Goal: Task Accomplishment & Management: Use online tool/utility

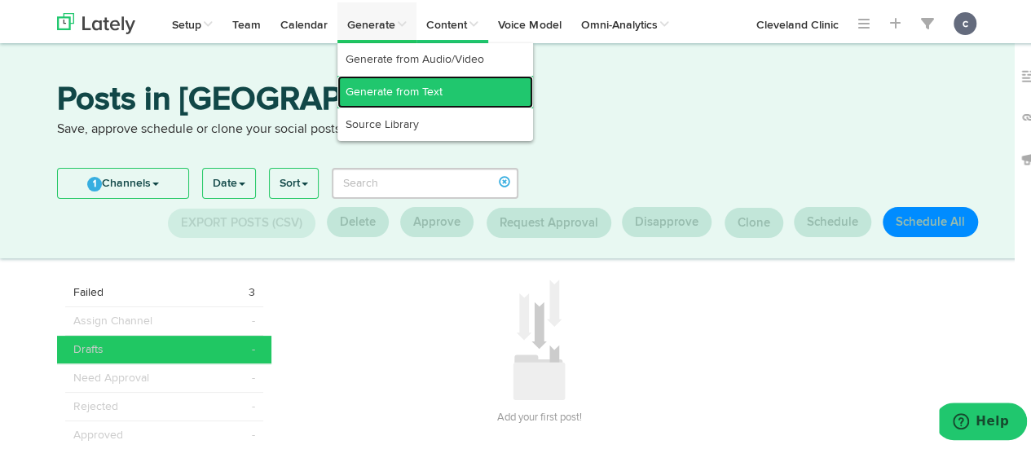
click at [381, 82] on link "Generate from Text" at bounding box center [435, 89] width 196 height 33
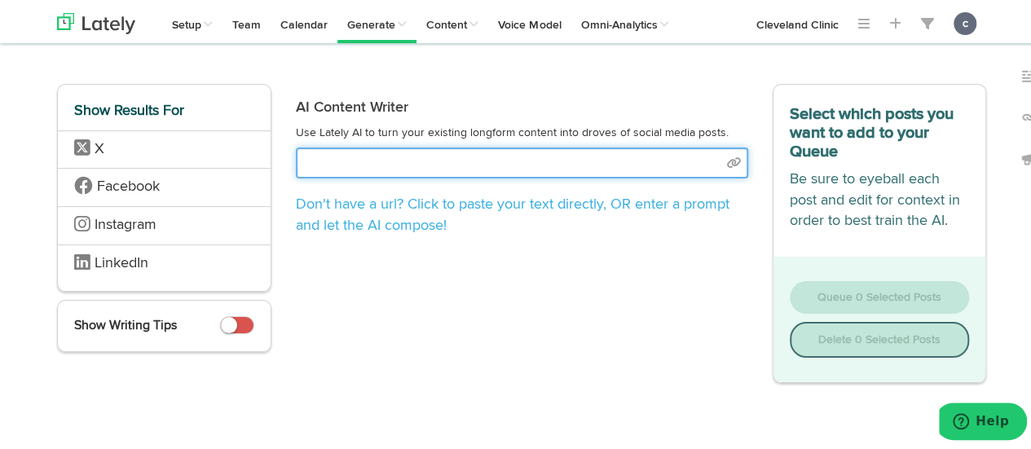
click at [404, 155] on input "text" at bounding box center [522, 160] width 452 height 31
paste input "[URL][DOMAIN_NAME]"
type input "[URL][DOMAIN_NAME]"
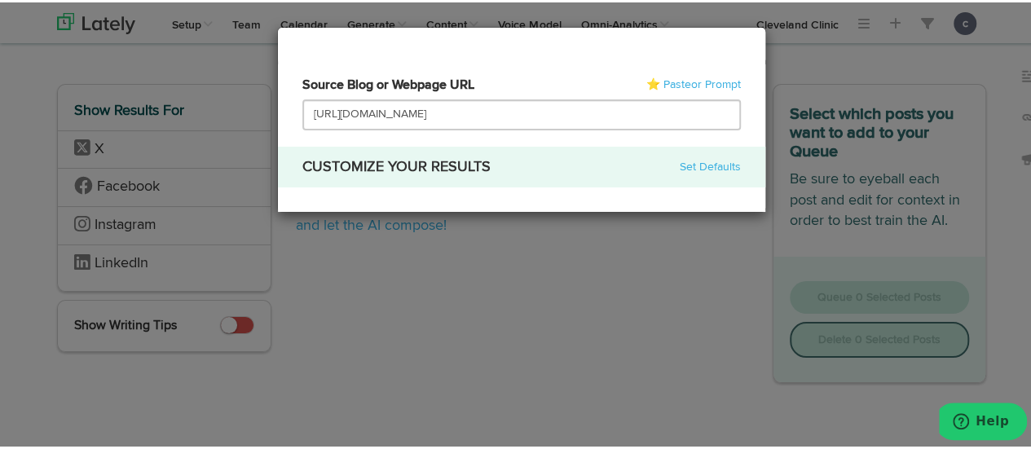
select select "natural"
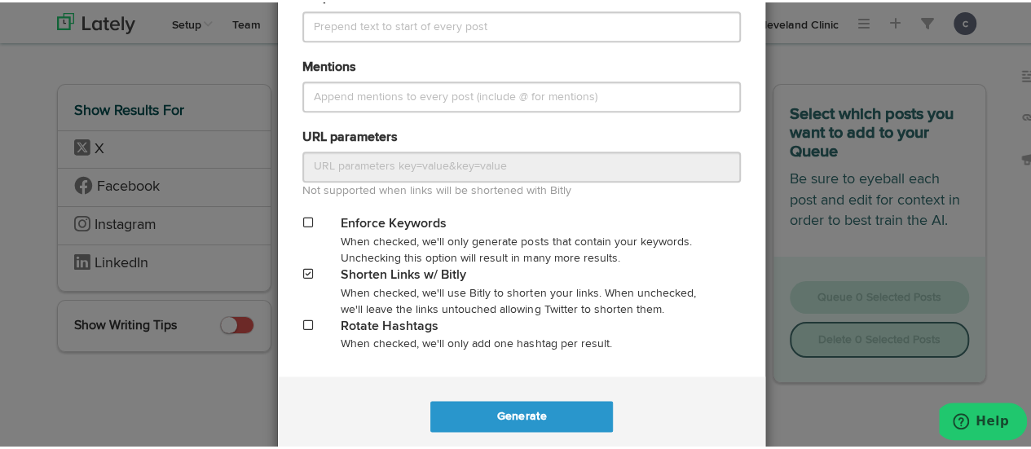
scroll to position [828, 0]
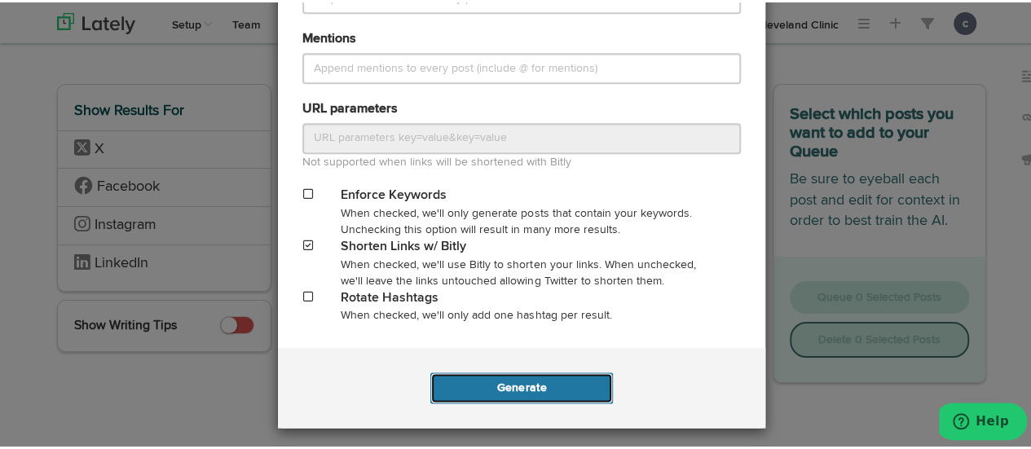
click at [495, 387] on button "Generate" at bounding box center [521, 385] width 182 height 31
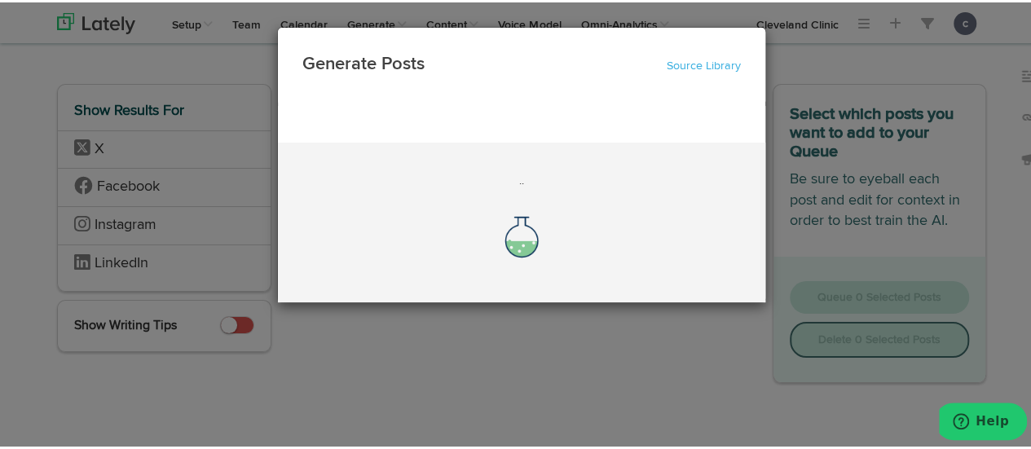
scroll to position [0, 0]
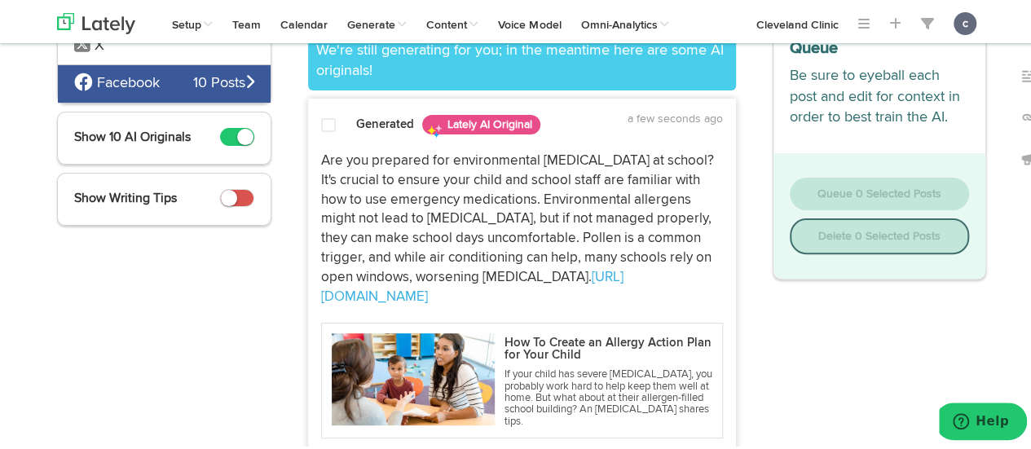
scroll to position [227, 0]
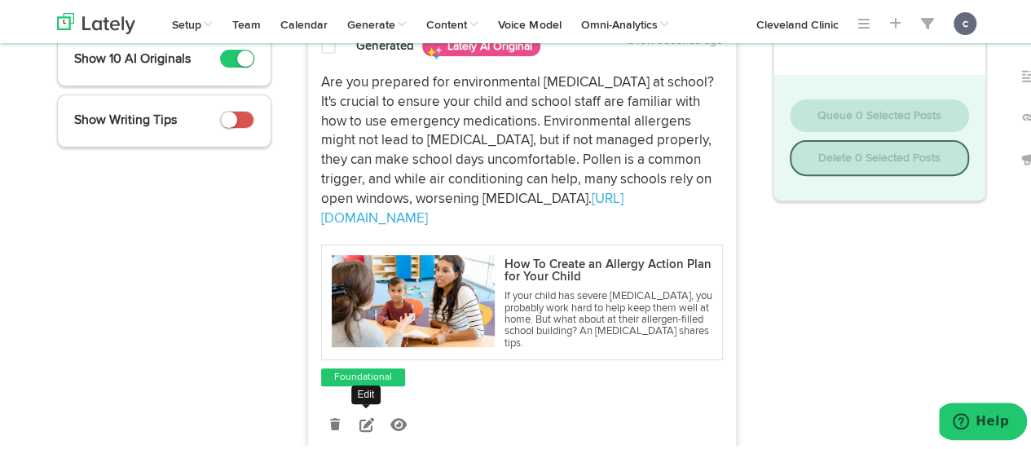
click at [360, 415] on icon at bounding box center [366, 422] width 15 height 15
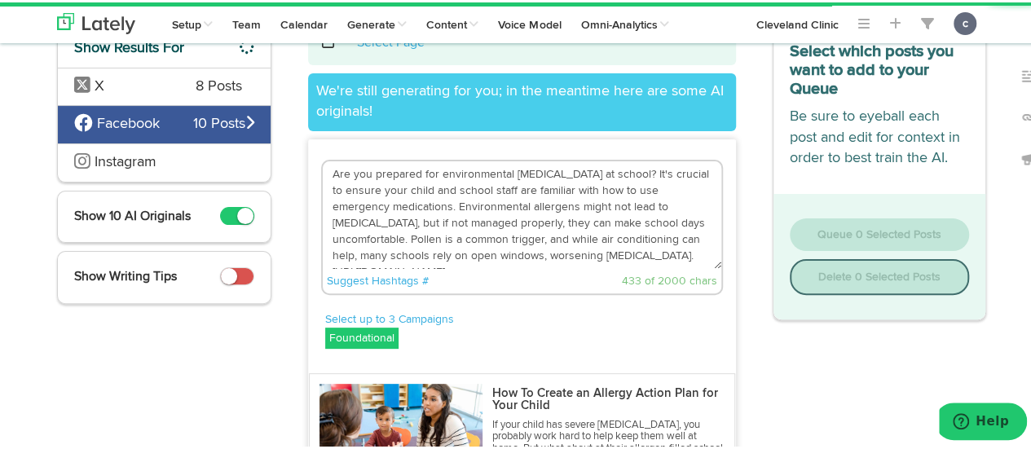
scroll to position [106, 0]
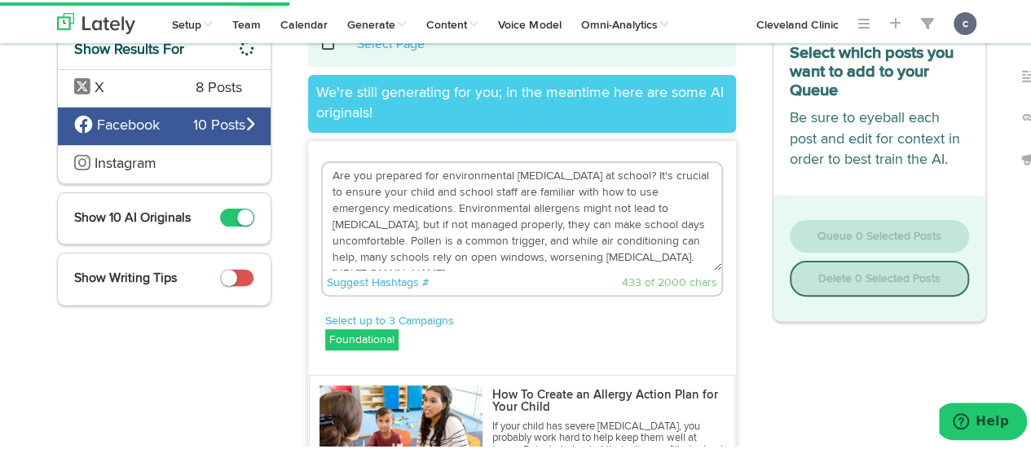
drag, startPoint x: 510, startPoint y: 249, endPoint x: 331, endPoint y: 160, distance: 200.1
click at [331, 161] on textarea "Are you prepared for environmental [MEDICAL_DATA] at school? It's crucial to en…" at bounding box center [522, 215] width 399 height 108
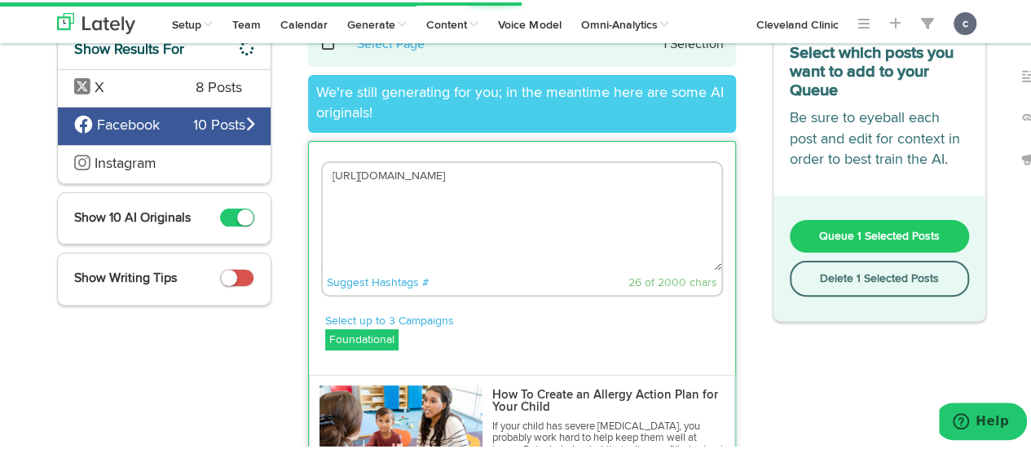
paste textarea "An allergy action plan is a personalized document that outlines your child’s [M…"
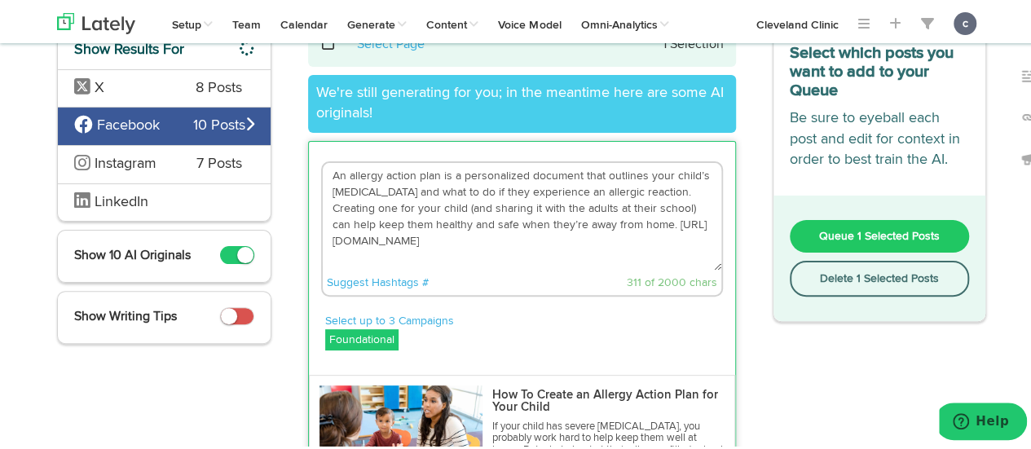
click at [331, 161] on textarea "An allergy action plan is a personalized document that outlines your child’s [M…" at bounding box center [522, 215] width 399 height 108
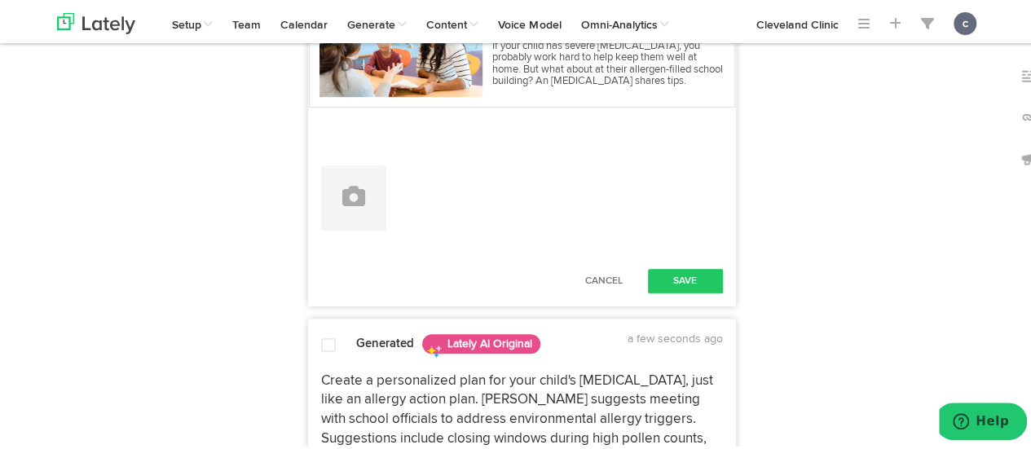
scroll to position [491, 0]
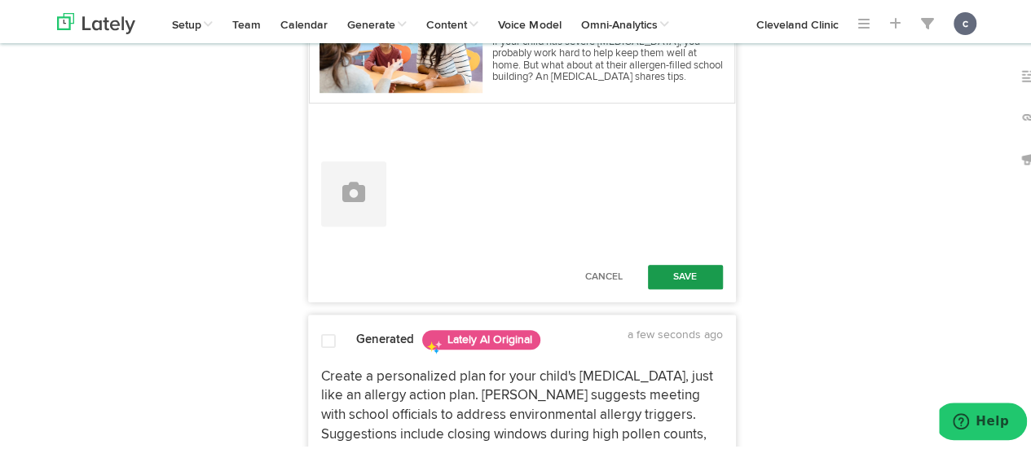
type textarea "An allergy action plan is a personalized document that outlines your child’s [M…"
click at [668, 278] on button "Save" at bounding box center [685, 274] width 75 height 24
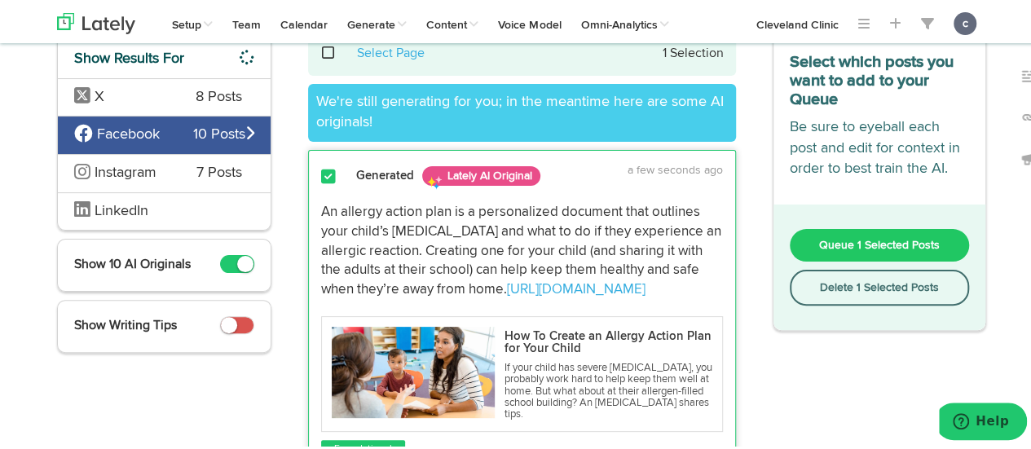
scroll to position [64, 0]
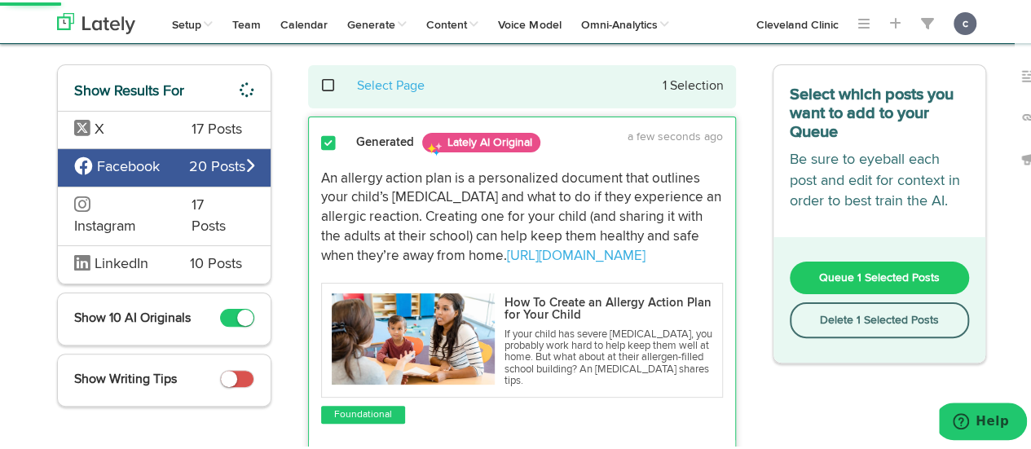
click at [839, 280] on span "Queue 1 Selected Posts" at bounding box center [879, 275] width 121 height 11
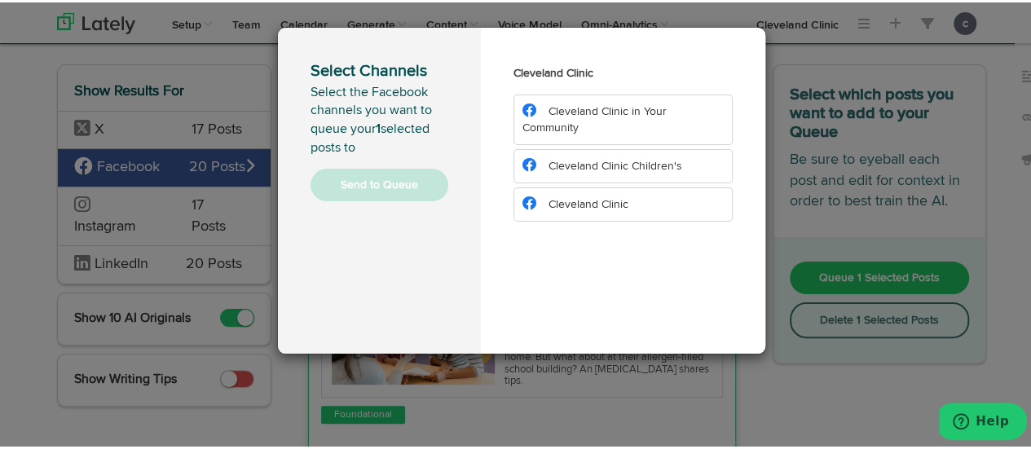
click at [616, 172] on li "Cleveland Clinic Children's" at bounding box center [622, 164] width 219 height 34
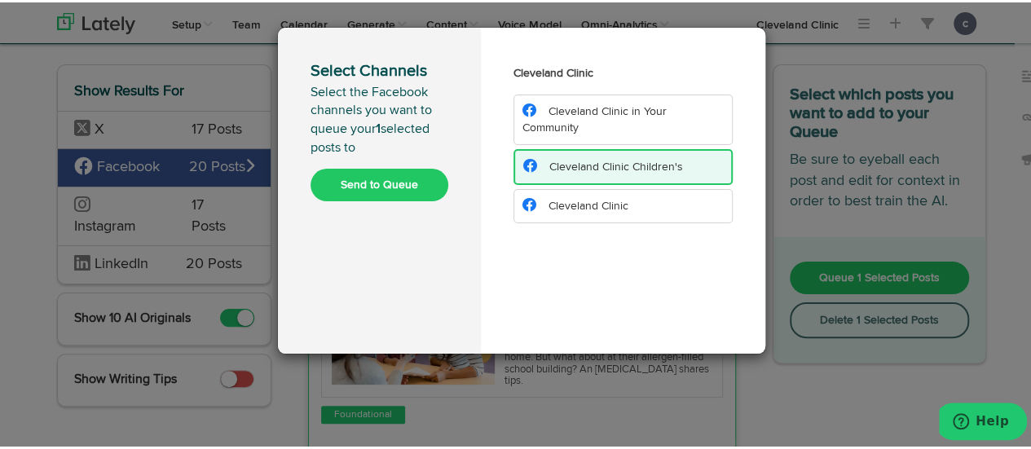
click at [411, 178] on button "Send to Queue" at bounding box center [380, 182] width 138 height 33
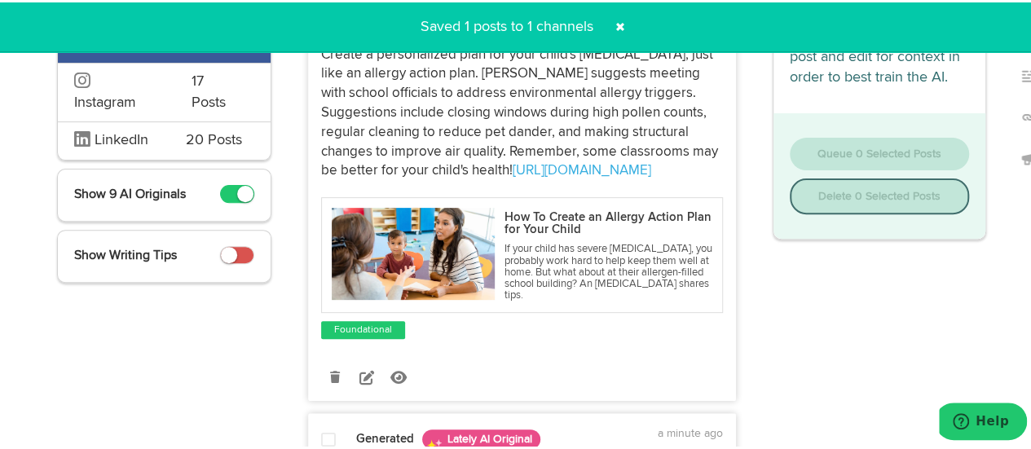
scroll to position [0, 0]
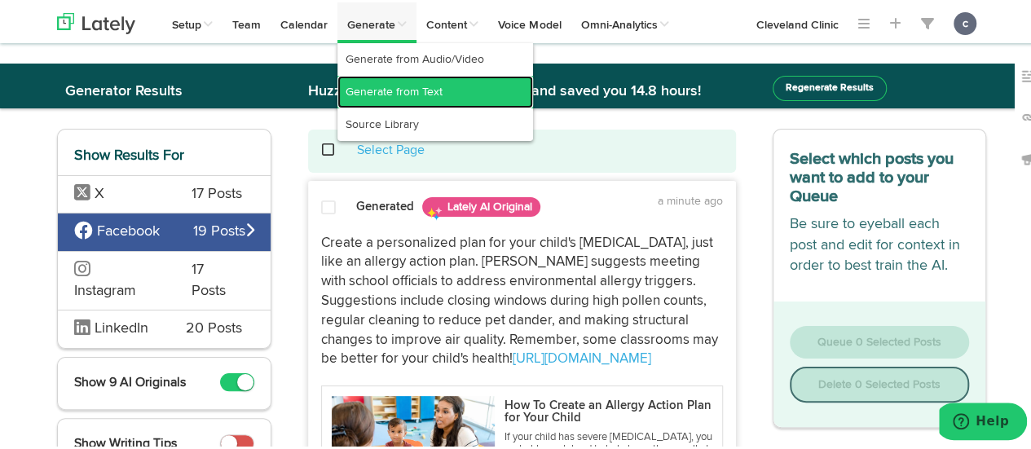
click at [424, 78] on link "Generate from Text" at bounding box center [435, 89] width 196 height 33
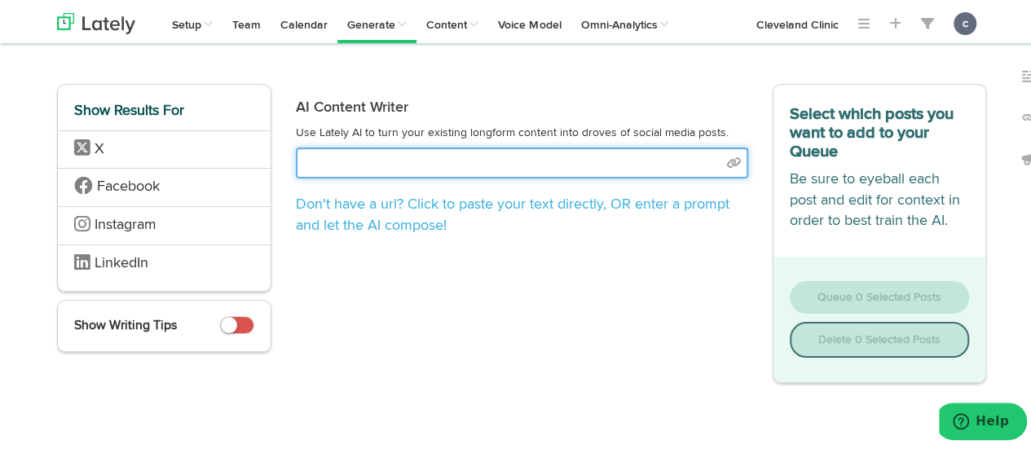
click at [497, 168] on input "text" at bounding box center [522, 160] width 452 height 31
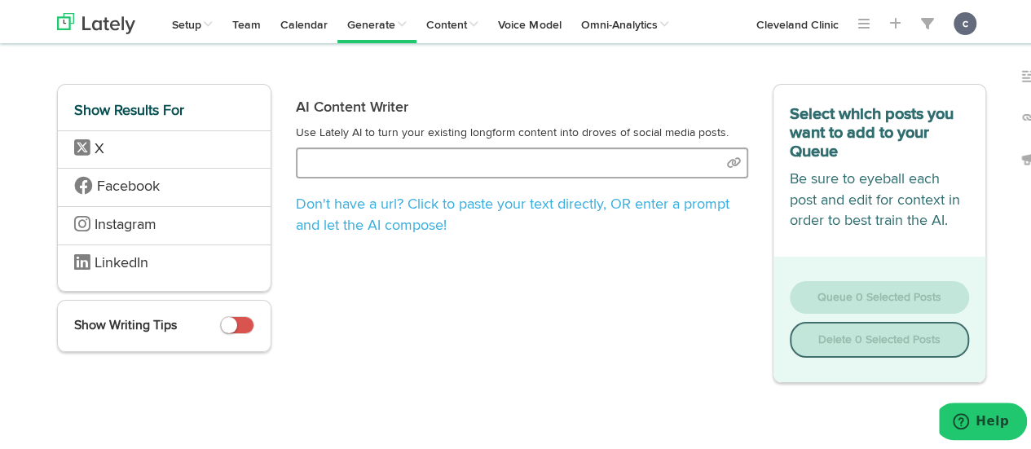
select select "natural"
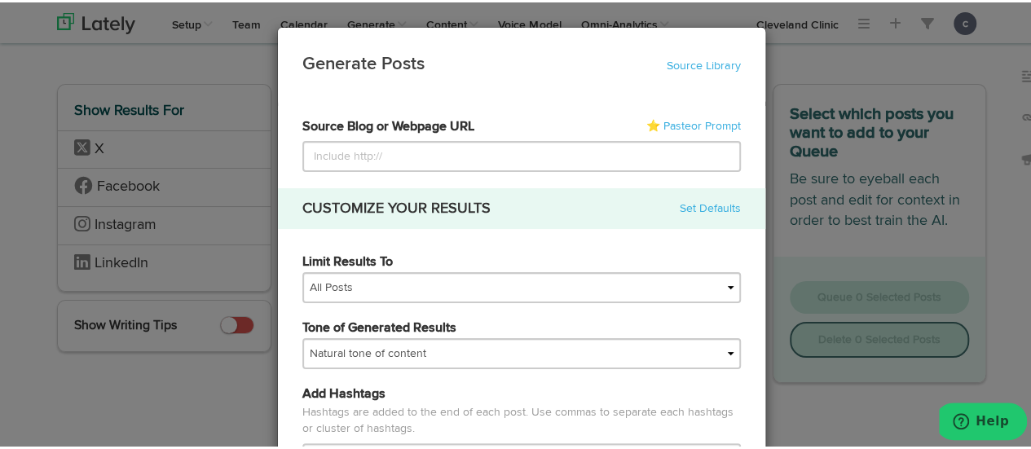
type input "[URL][DOMAIN_NAME]"
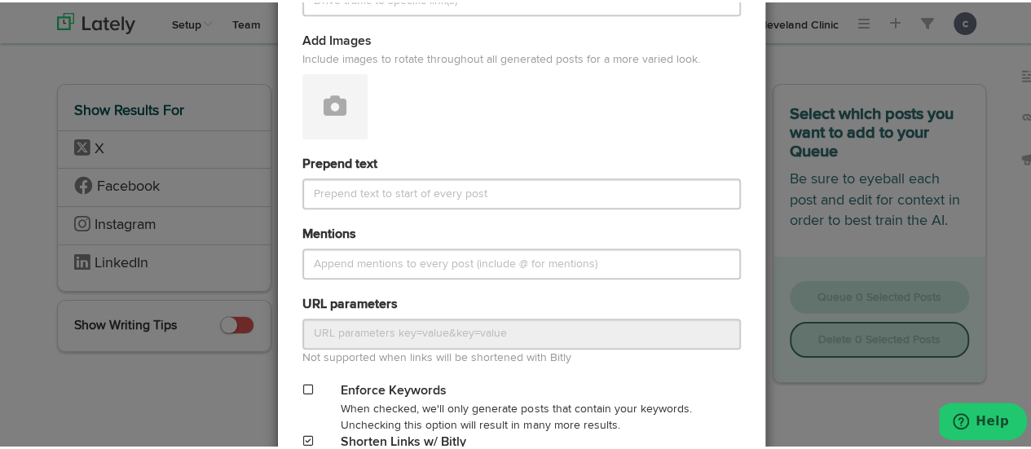
scroll to position [828, 0]
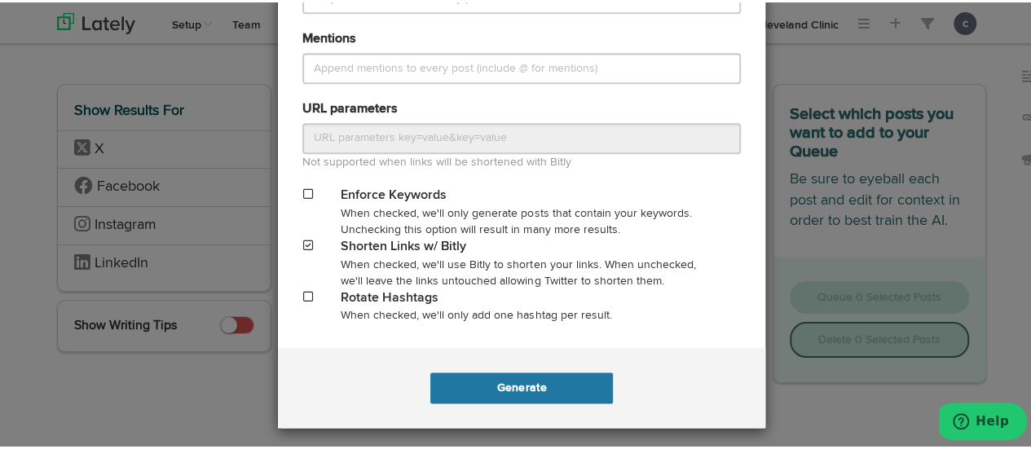
type input "[URL][DOMAIN_NAME]"
click at [525, 392] on button "Generate" at bounding box center [521, 385] width 182 height 31
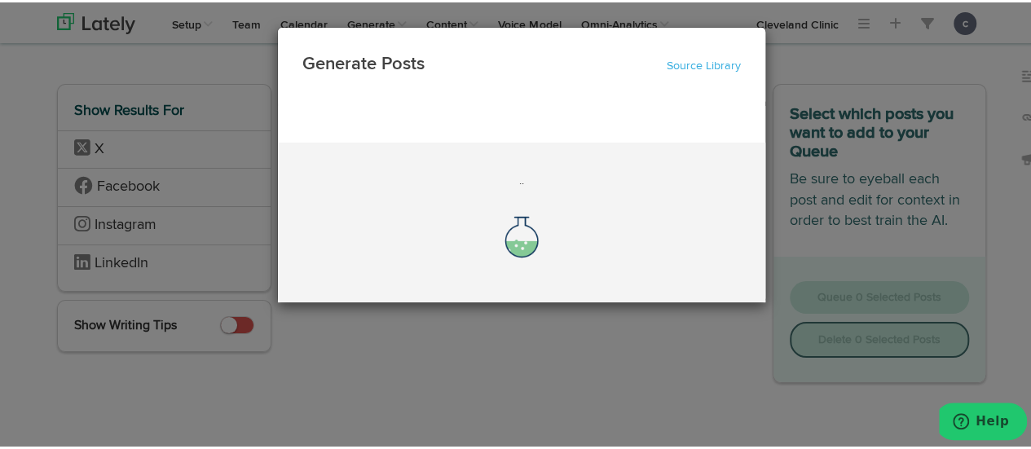
scroll to position [0, 0]
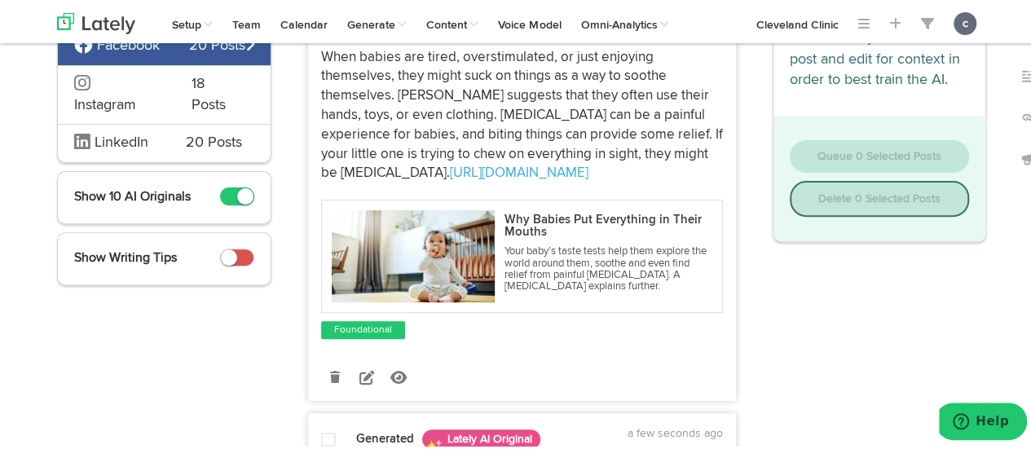
scroll to position [188, 0]
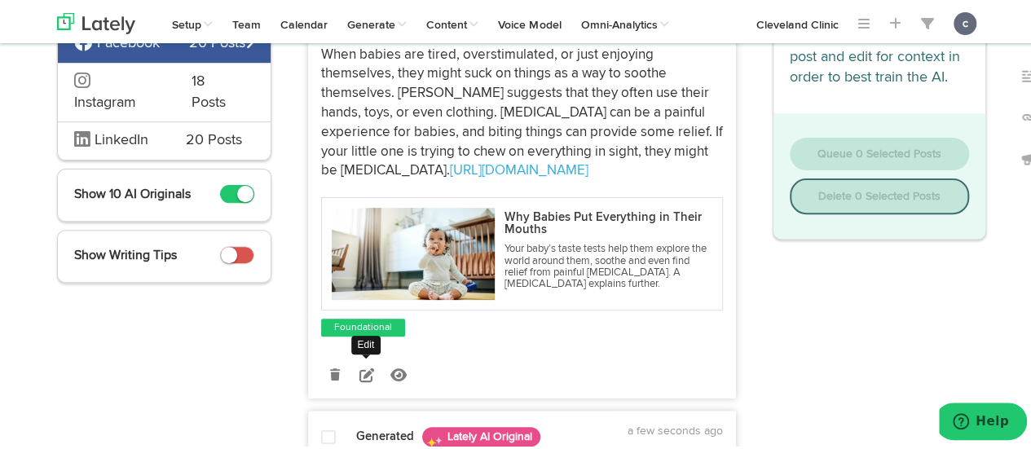
click at [359, 371] on icon at bounding box center [366, 372] width 15 height 15
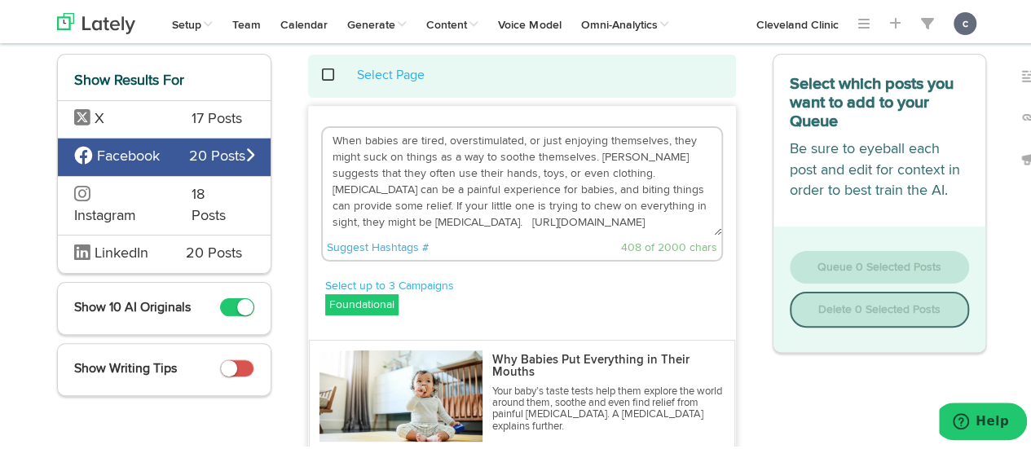
scroll to position [53, 0]
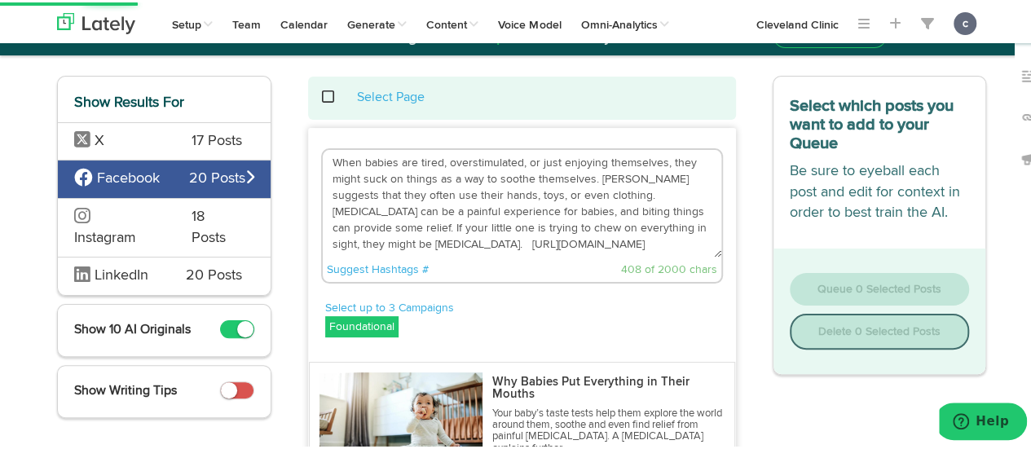
click at [377, 244] on textarea "When babies are tired, overstimulated, or just enjoying themselves, they might …" at bounding box center [522, 202] width 399 height 108
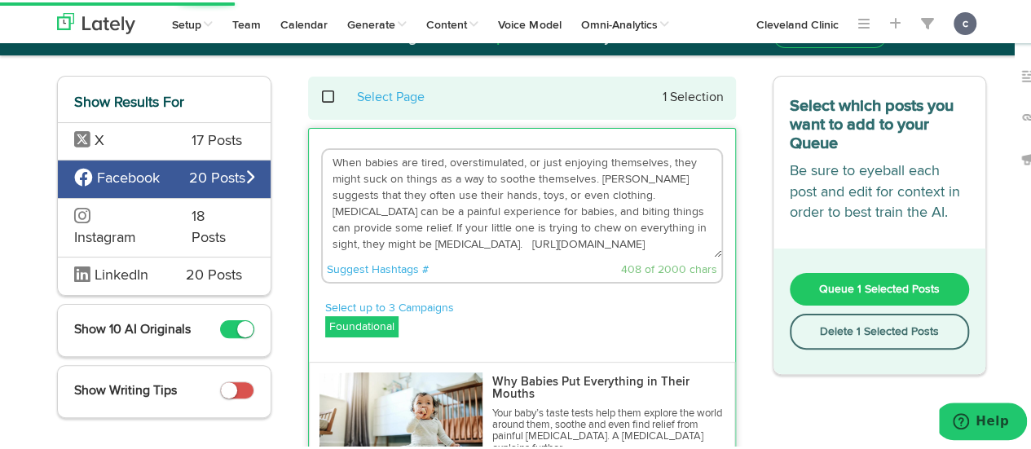
drag, startPoint x: 377, startPoint y: 244, endPoint x: 317, endPoint y: 170, distance: 95.6
click at [323, 170] on textarea "When babies are tired, overstimulated, or just enjoying themselves, they might …" at bounding box center [522, 202] width 399 height 108
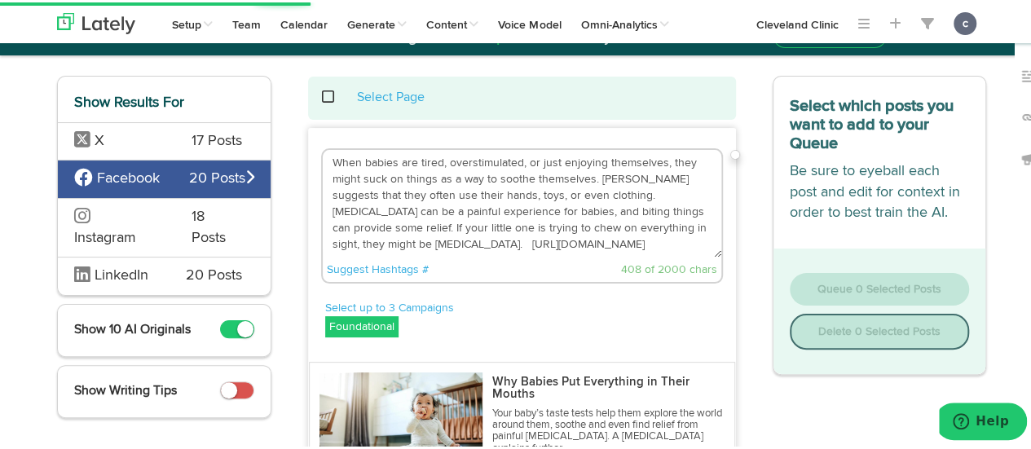
click at [370, 238] on textarea "When babies are tired, overstimulated, or just enjoying themselves, they might …" at bounding box center [522, 202] width 399 height 108
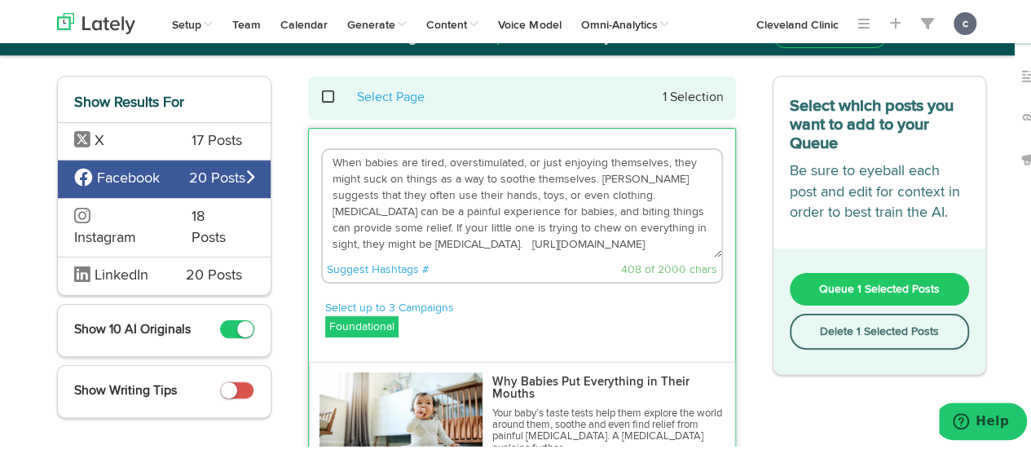
drag, startPoint x: 374, startPoint y: 243, endPoint x: 300, endPoint y: 131, distance: 134.0
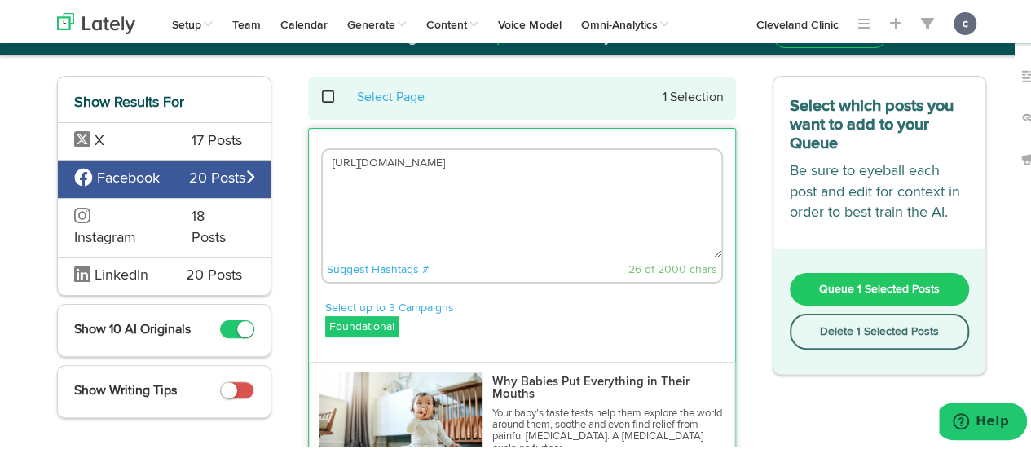
paste textarea "Tiny taste-testing is a way babies can explore their world, relieve aching gums…"
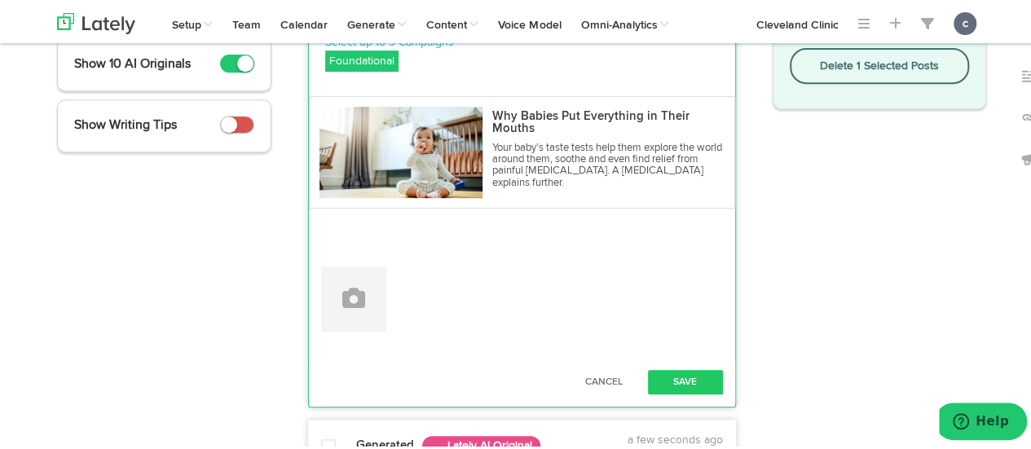
scroll to position [320, 0]
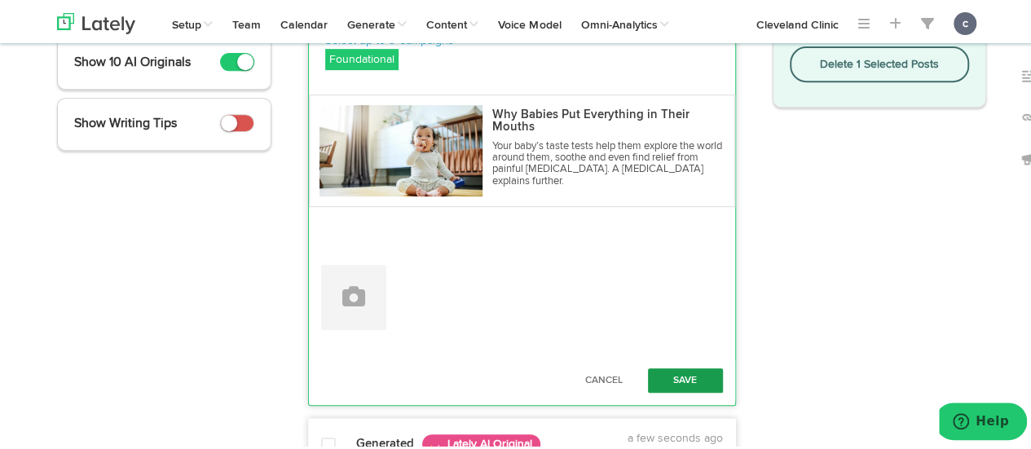
type textarea "Tiny taste-testing is a way babies can explore their world, relieve aching gums…"
click at [693, 368] on button "Save" at bounding box center [685, 378] width 75 height 24
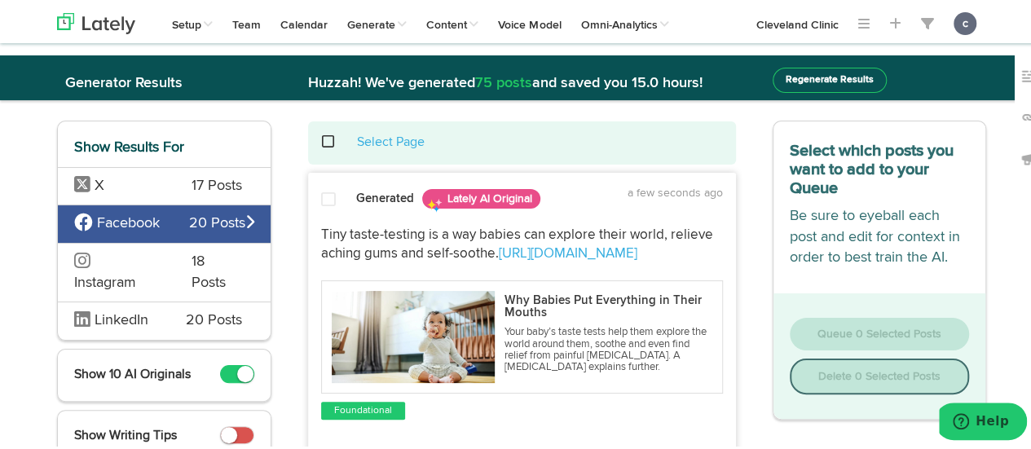
scroll to position [7, 0]
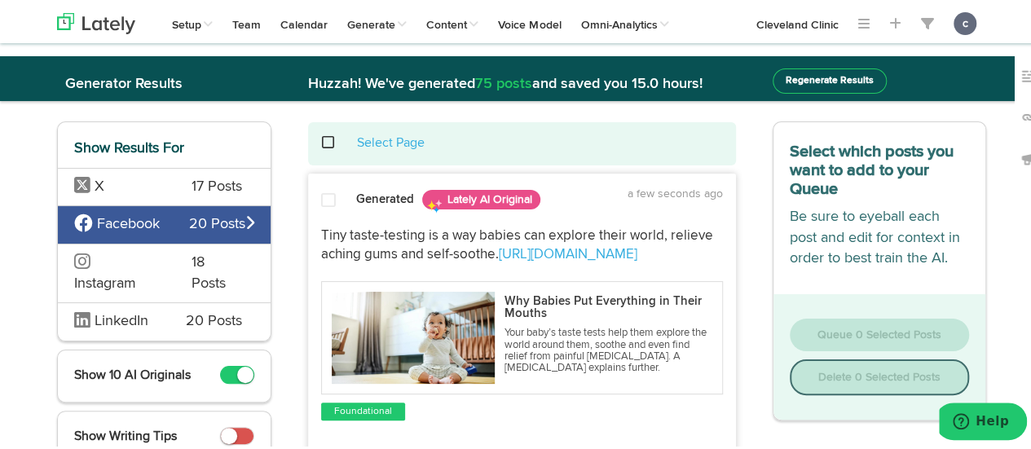
click at [323, 192] on span at bounding box center [328, 198] width 15 height 16
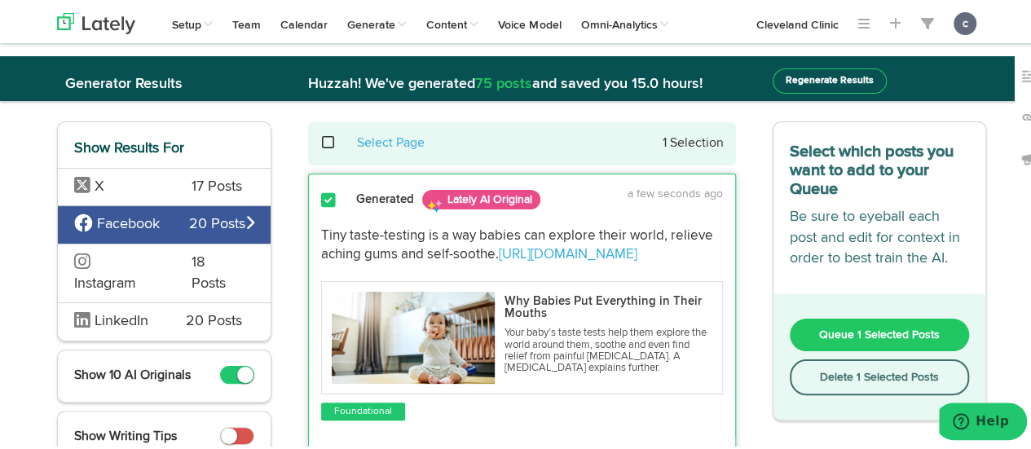
click at [905, 328] on span "Queue 1 Selected Posts" at bounding box center [879, 332] width 121 height 11
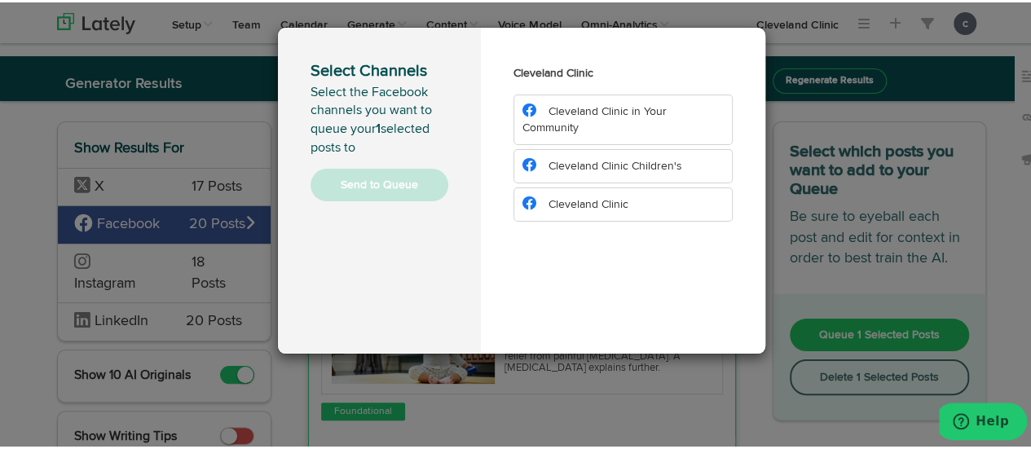
click at [593, 160] on span "Cleveland Clinic Children's" at bounding box center [615, 163] width 134 height 11
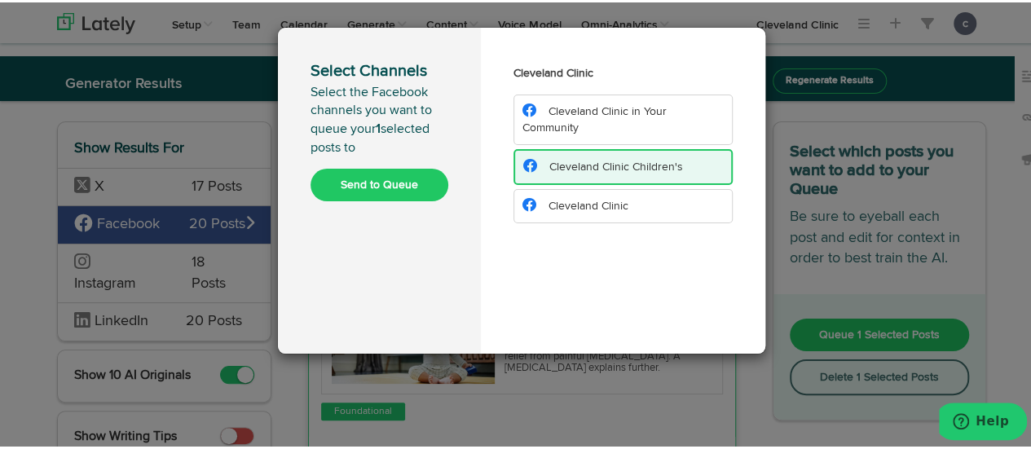
click at [421, 179] on button "Send to Queue" at bounding box center [380, 182] width 138 height 33
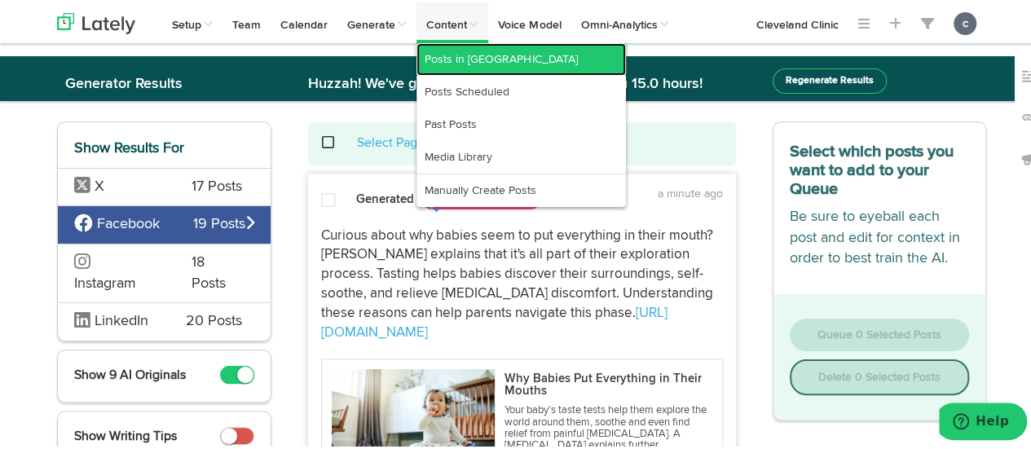
click at [471, 64] on link "Posts in [GEOGRAPHIC_DATA]" at bounding box center [520, 57] width 209 height 33
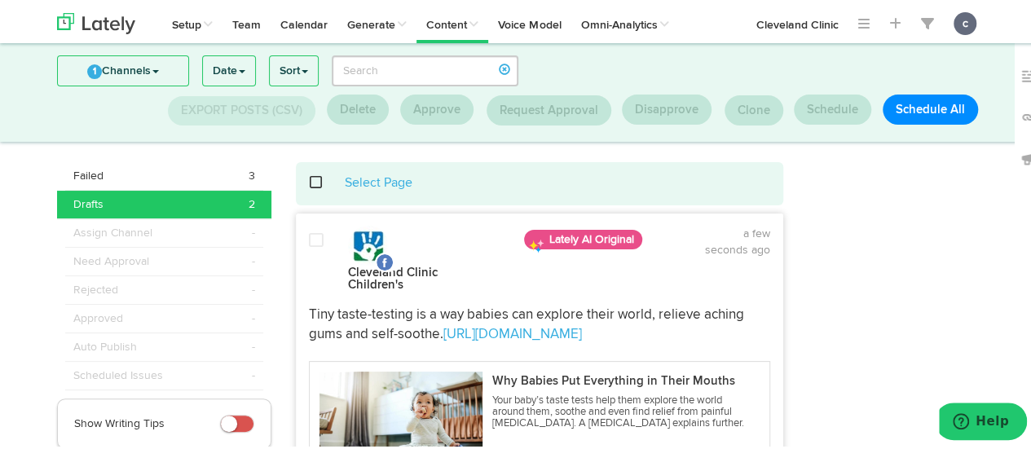
scroll to position [11, 0]
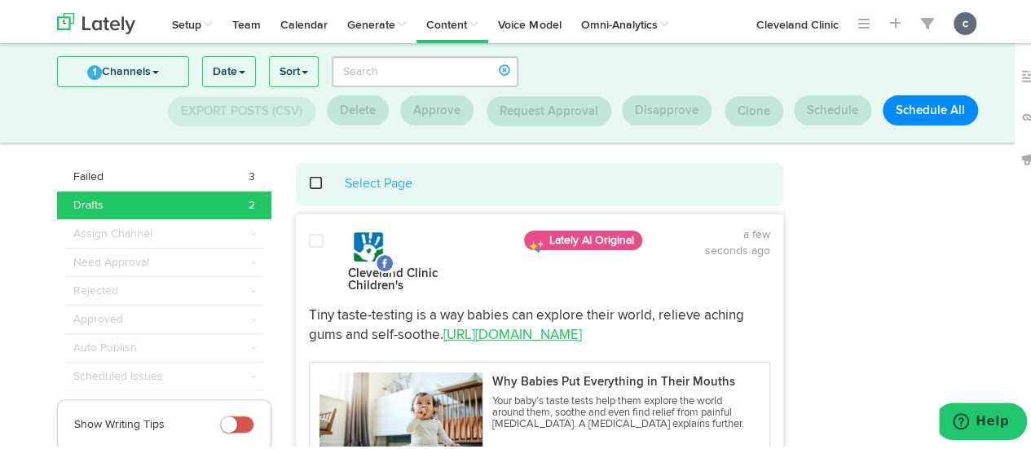
click at [592, 321] on p "Tiny taste-testing is a way babies can explore their world, relieve aching gums…" at bounding box center [539, 323] width 461 height 39
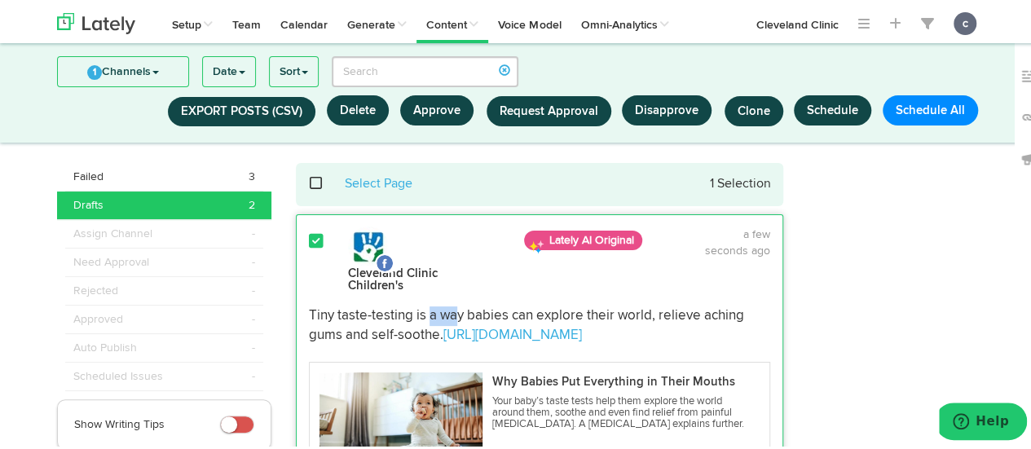
drag, startPoint x: 444, startPoint y: 309, endPoint x: 380, endPoint y: 286, distance: 68.3
click at [380, 296] on div "Tiny taste-testing is a way babies can explore their world, relieve aching gums…" at bounding box center [540, 398] width 486 height 205
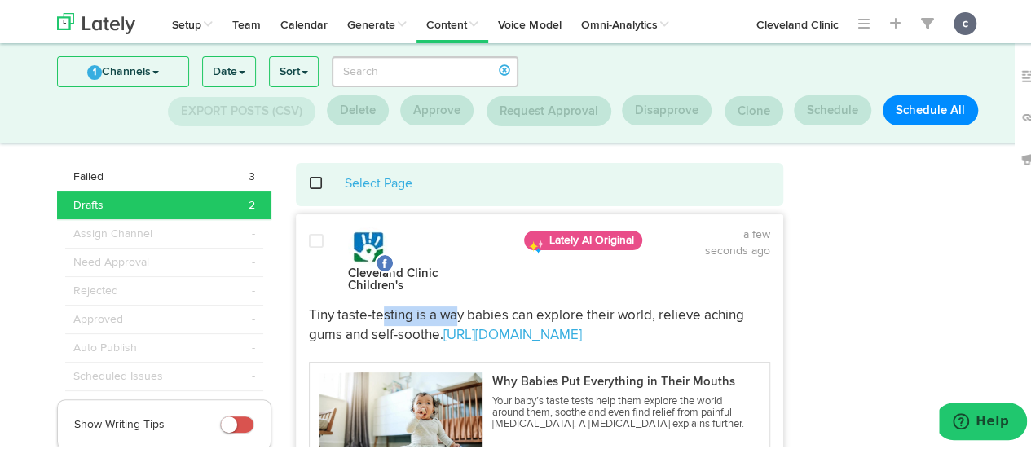
drag, startPoint x: 302, startPoint y: 302, endPoint x: 607, endPoint y: 327, distance: 305.8
click at [607, 327] on p "Tiny taste-testing is a way babies can explore their world, relieve aching gums…" at bounding box center [539, 323] width 461 height 39
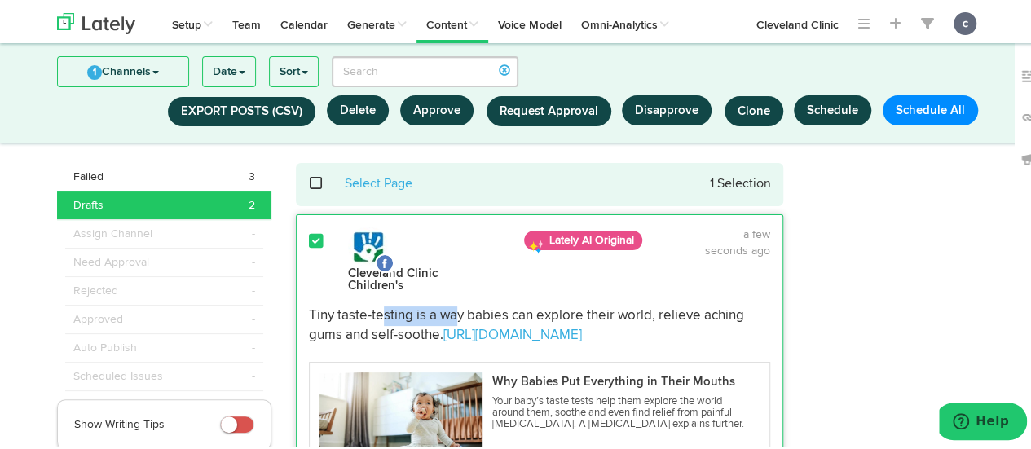
copy p "Tiny taste-testing is a way babies can explore their world, relieve aching gums…"
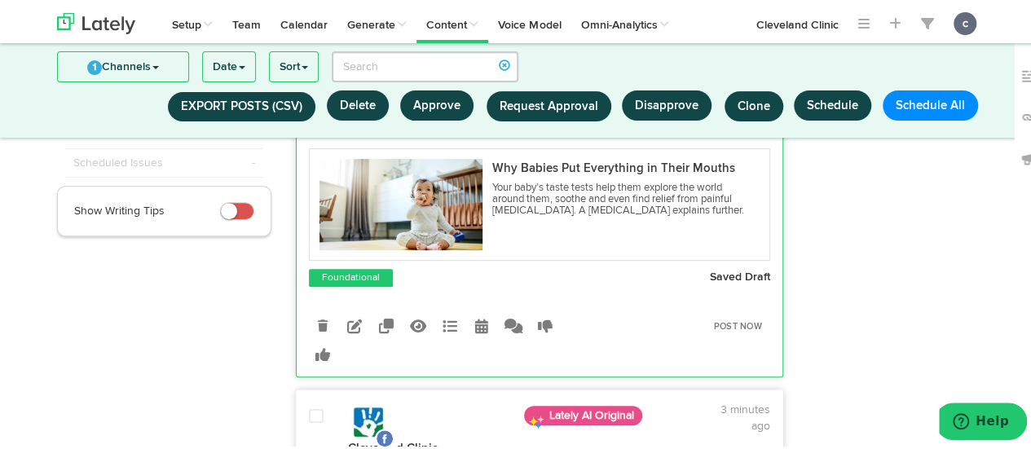
scroll to position [230, 0]
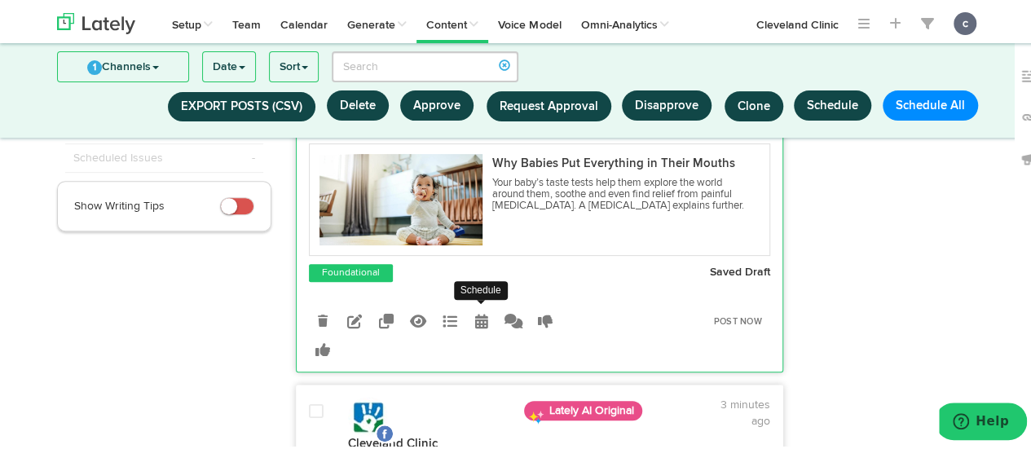
click at [476, 311] on icon at bounding box center [481, 318] width 13 height 15
radio input "true"
select select "36"
select select "PM"
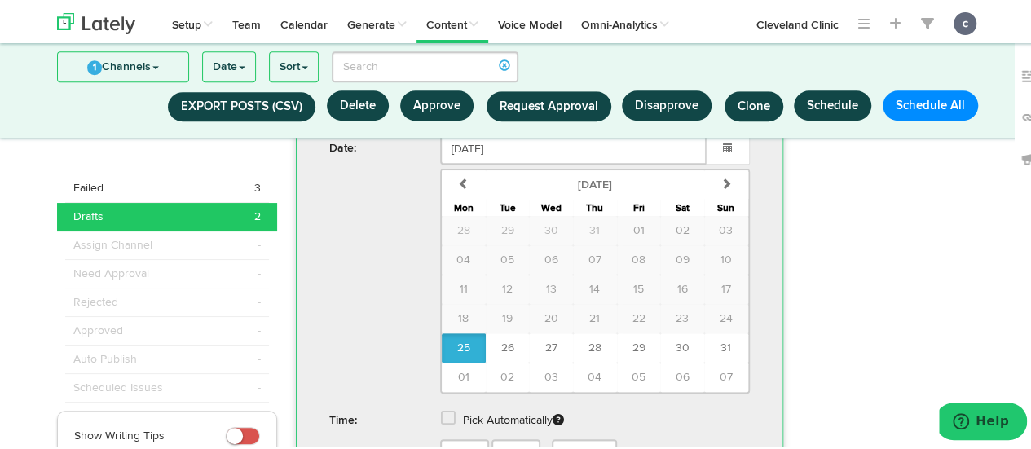
scroll to position [590, 0]
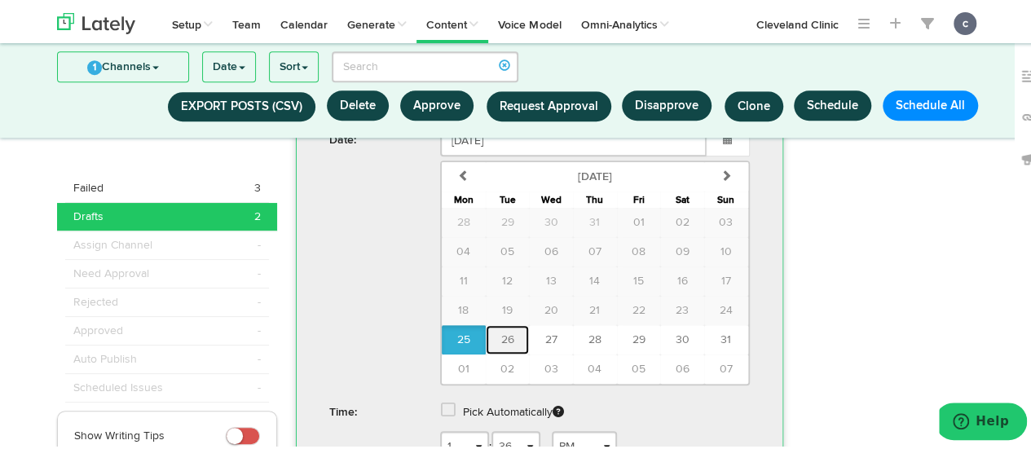
click at [500, 332] on span "26" at bounding box center [506, 337] width 13 height 11
type input "[DATE]"
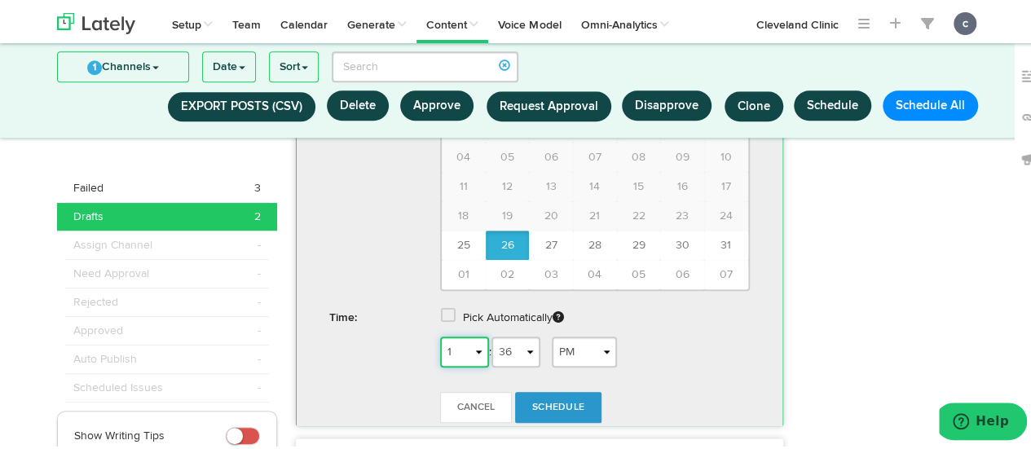
click at [465, 337] on select "1 2 3 4 5 6 7 8 9 10 11 12" at bounding box center [464, 349] width 49 height 31
select select "9"
click at [440, 334] on select "1 2 3 4 5 6 7 8 9 10 11 12" at bounding box center [464, 349] width 49 height 31
click at [508, 344] on select "00 01 02 03 04 05 06 07 08 09 10 11 12 13 14 15 16 17 18 19 20 21 22 23 24 25 2…" at bounding box center [515, 349] width 49 height 31
select select "18"
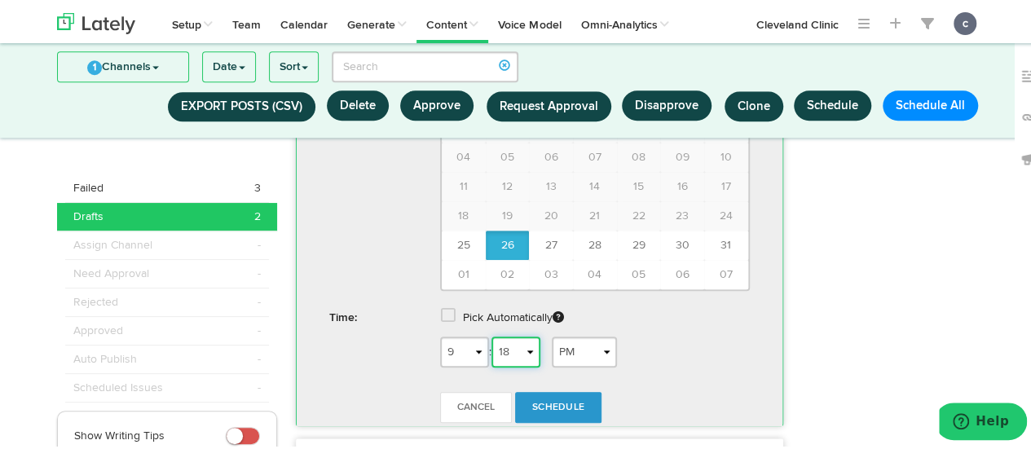
click at [491, 334] on select "00 01 02 03 04 05 06 07 08 09 10 11 12 13 14 15 16 17 18 19 20 21 22 23 24 25 2…" at bounding box center [515, 349] width 49 height 31
click at [592, 338] on select "AM PM" at bounding box center [584, 349] width 65 height 31
select select "AM"
click at [552, 334] on select "AM PM" at bounding box center [584, 349] width 65 height 31
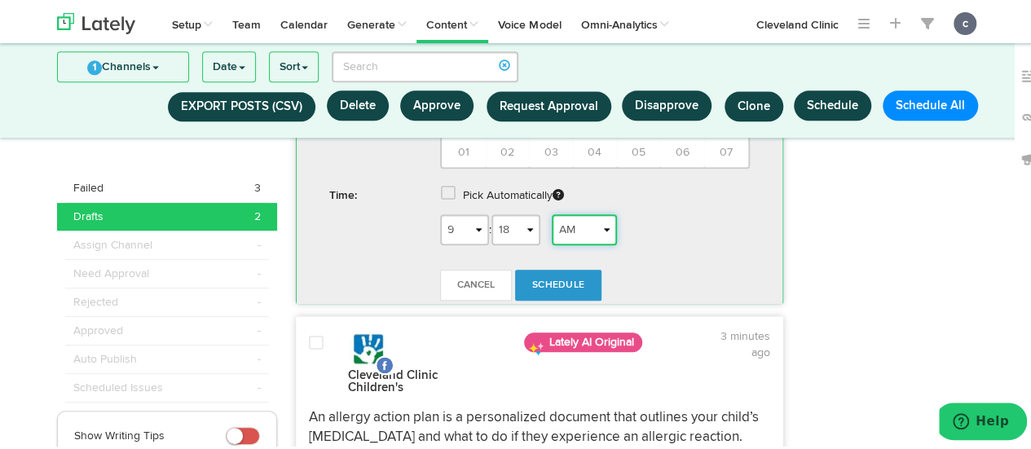
scroll to position [807, 0]
click at [566, 278] on span "Schedule" at bounding box center [558, 283] width 52 height 10
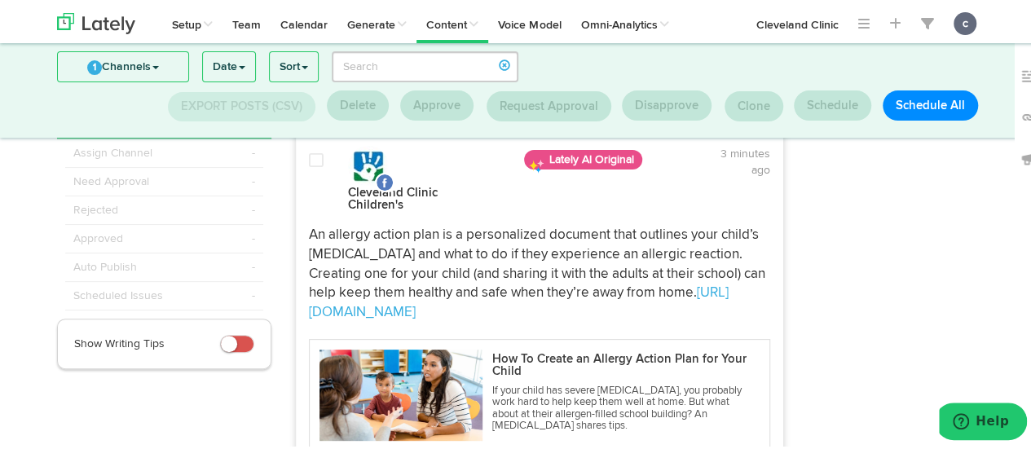
scroll to position [88, 0]
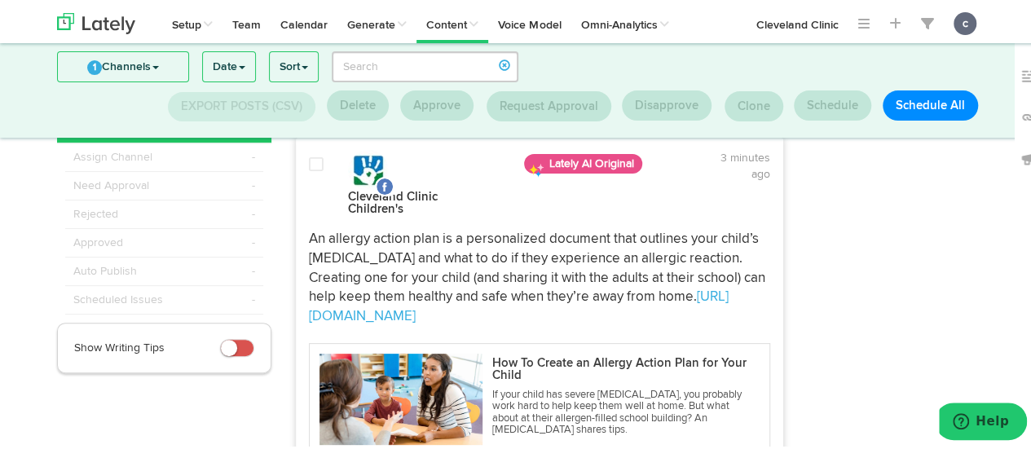
drag, startPoint x: 515, startPoint y: 305, endPoint x: 300, endPoint y: 223, distance: 230.1
click at [300, 227] on div "An allergy action plan is a personalized document that outlines your child’s [M…" at bounding box center [540, 275] width 486 height 97
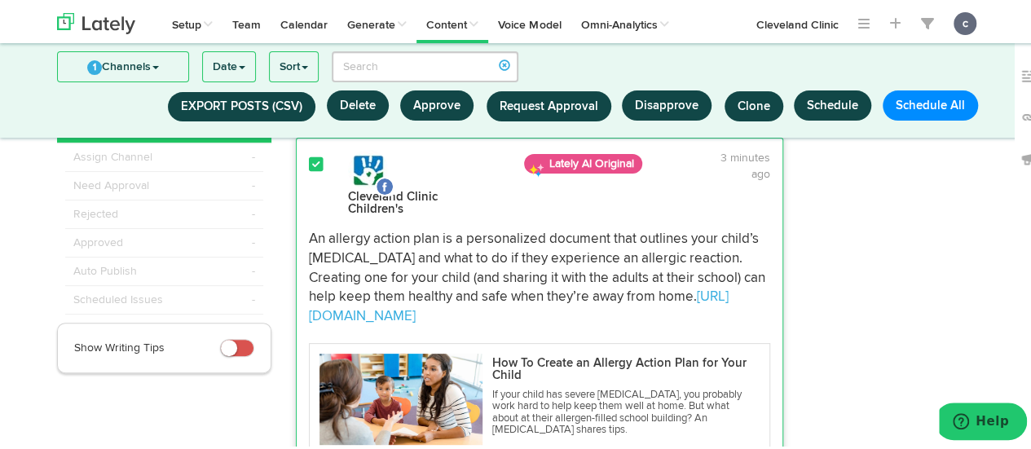
copy p "An allergy action plan is a personalized document that outlines your child’s [M…"
click at [816, 257] on div at bounding box center [896, 356] width 203 height 545
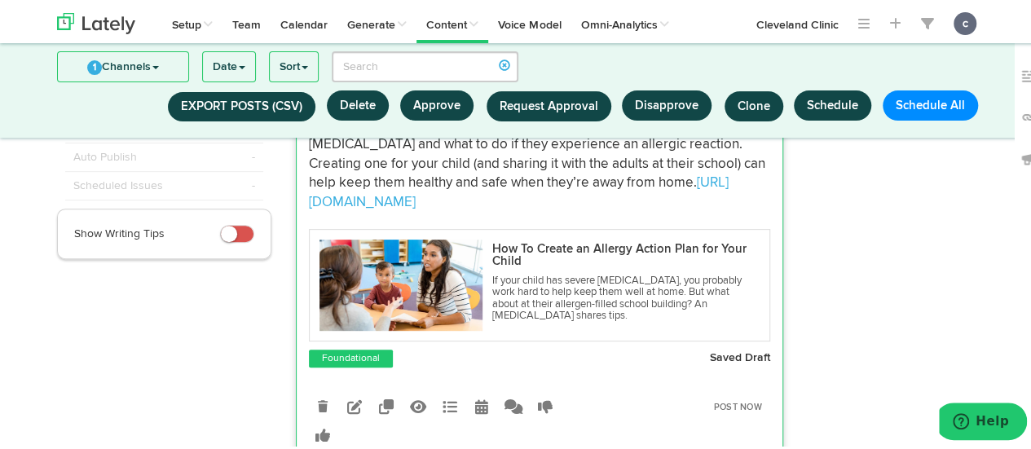
scroll to position [284, 0]
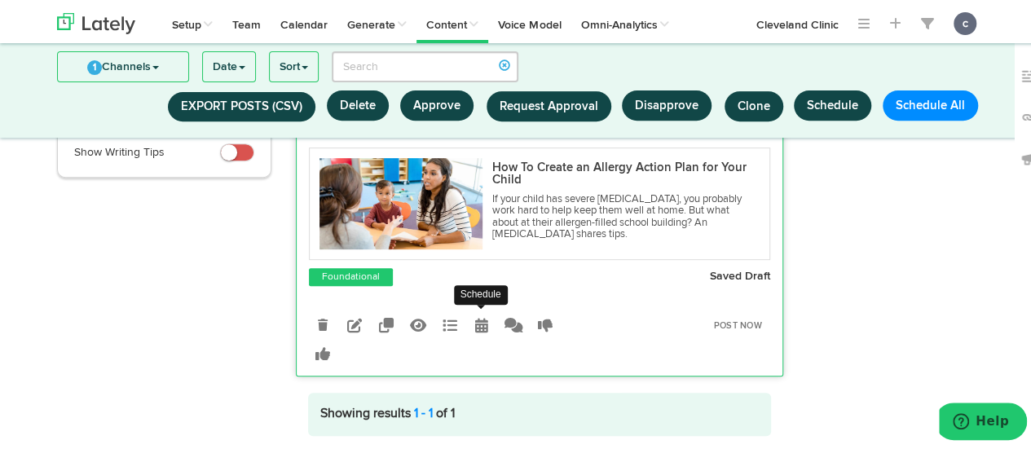
click at [475, 317] on icon at bounding box center [481, 322] width 13 height 15
select select "34"
select select "PM"
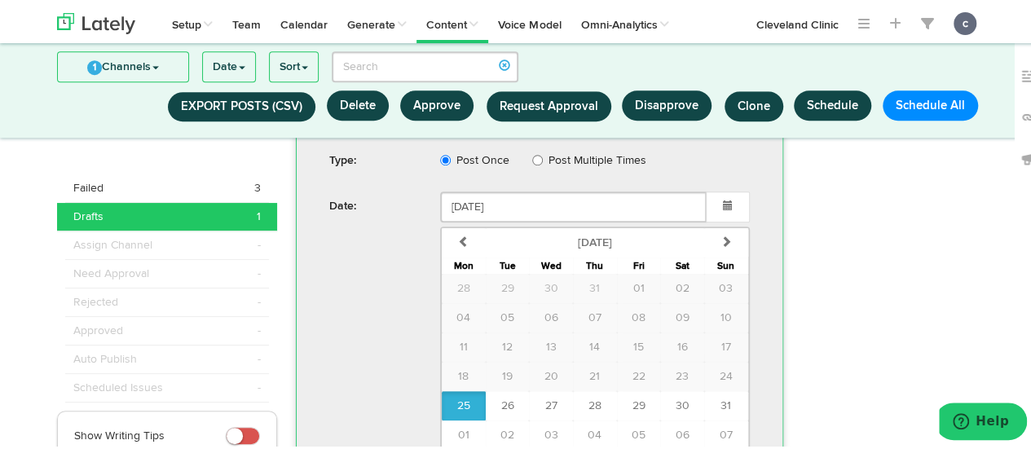
scroll to position [584, 0]
click at [545, 396] on span "27" at bounding box center [551, 401] width 12 height 11
type input "[DATE]"
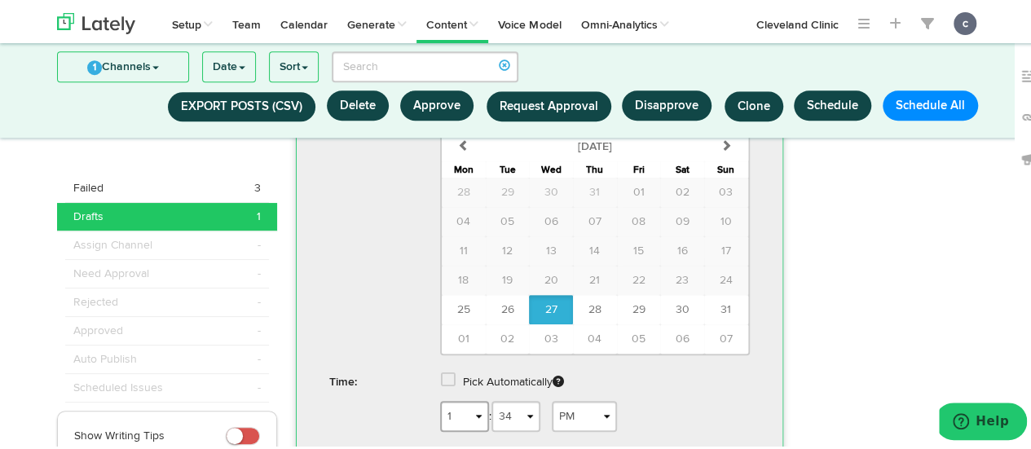
scroll to position [727, 0]
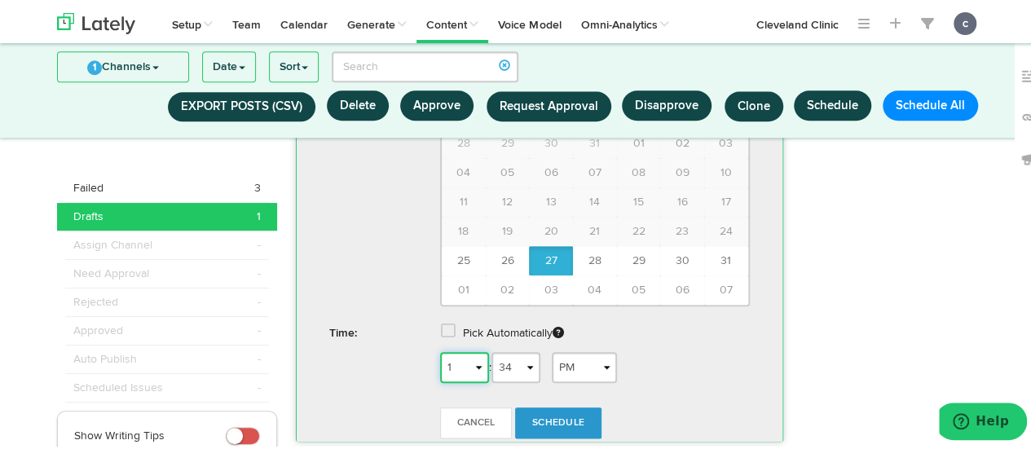
click at [456, 356] on select "1 2 3 4 5 6 7 8 9 10 11 12" at bounding box center [464, 365] width 49 height 31
select select "9"
click at [440, 350] on select "1 2 3 4 5 6 7 8 9 10 11 12" at bounding box center [464, 365] width 49 height 31
click at [507, 362] on select "00 01 02 03 04 05 06 07 08 09 10 11 12 13 14 15 16 17 18 19 20 21 22 23 24 25 2…" at bounding box center [515, 365] width 49 height 31
select select "04"
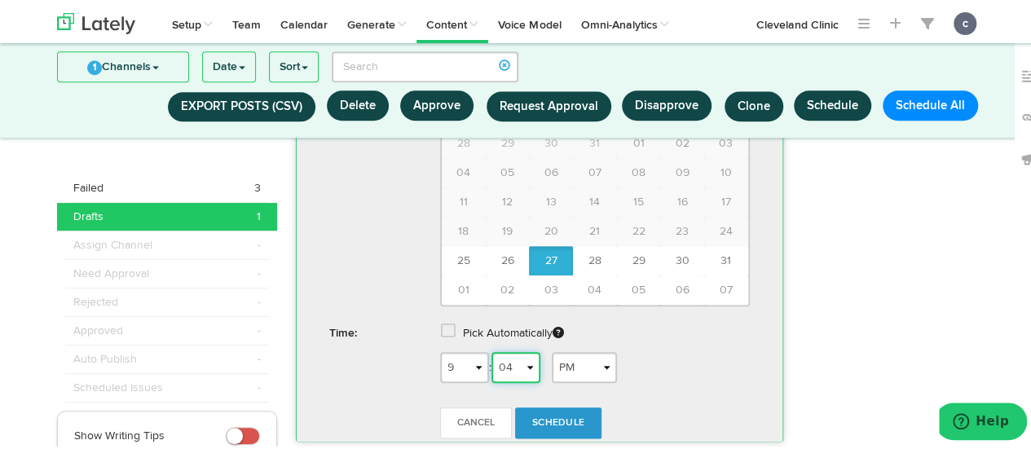
click at [491, 350] on select "00 01 02 03 04 05 06 07 08 09 10 11 12 13 14 15 16 17 18 19 20 21 22 23 24 25 2…" at bounding box center [515, 365] width 49 height 31
click at [588, 353] on select "AM PM" at bounding box center [584, 365] width 65 height 31
select select "AM"
click at [552, 350] on select "AM PM" at bounding box center [584, 365] width 65 height 31
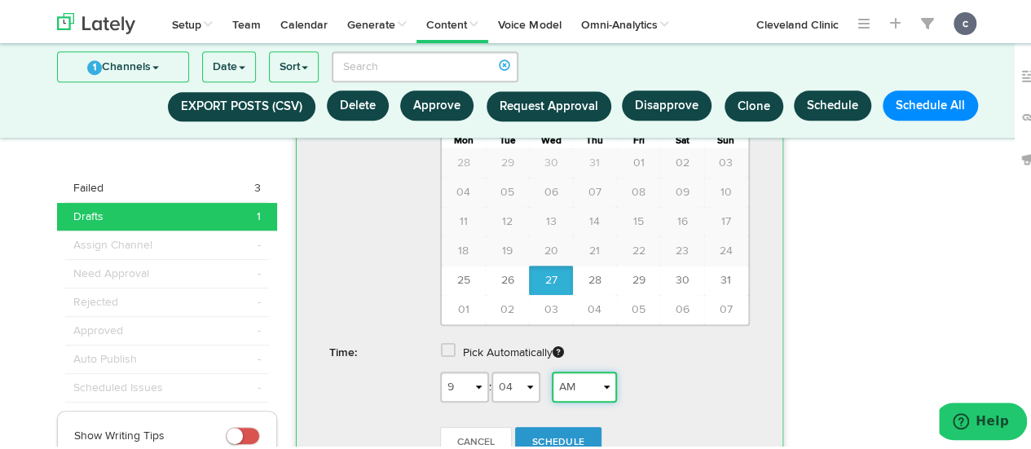
scroll to position [737, 0]
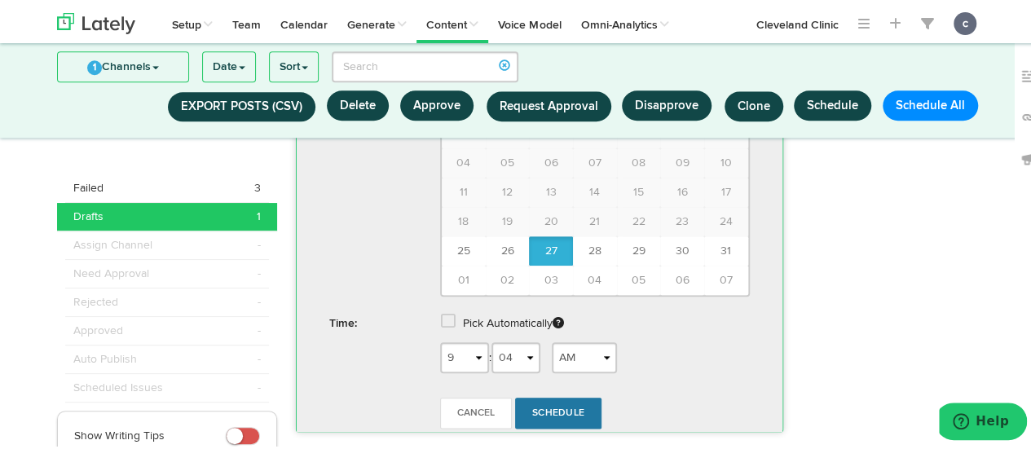
click at [566, 406] on span "Schedule" at bounding box center [558, 411] width 52 height 10
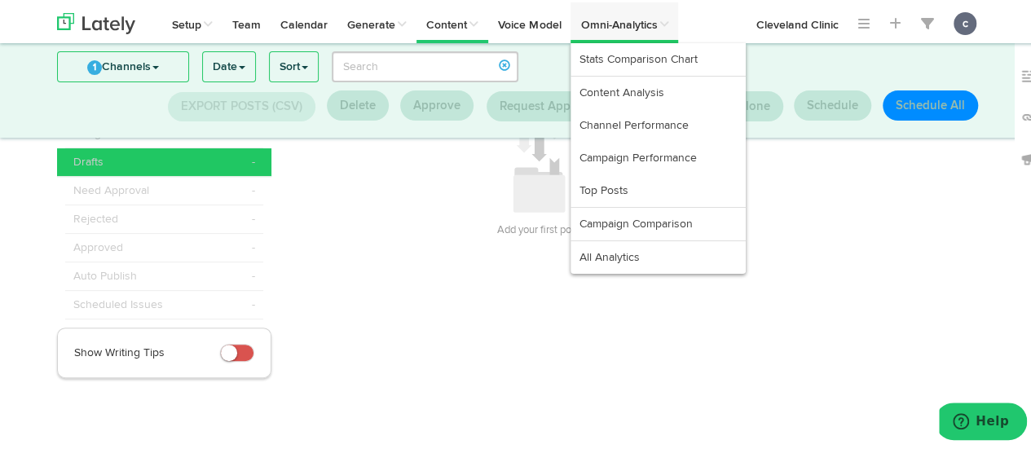
scroll to position [80, 0]
